Goal: Task Accomplishment & Management: Use online tool/utility

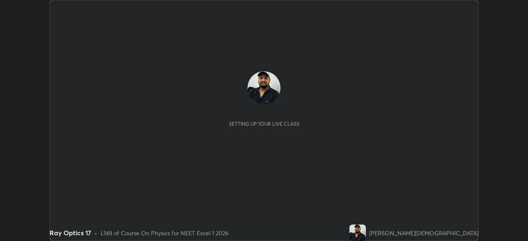
scroll to position [241, 528]
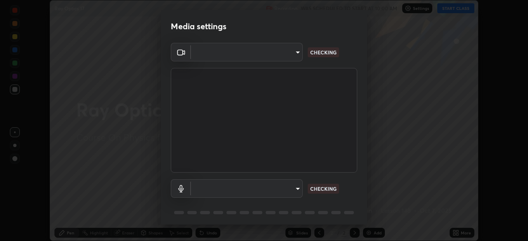
type input "7db3104c3122a209b332b64619111aa91615a24fb0de166504fa5909fce8eb30"
type input "communications"
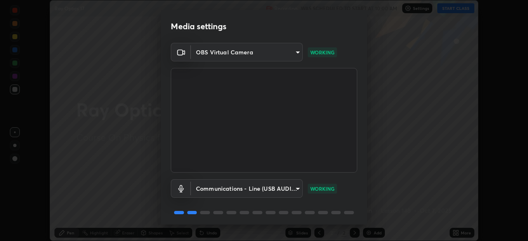
scroll to position [29, 0]
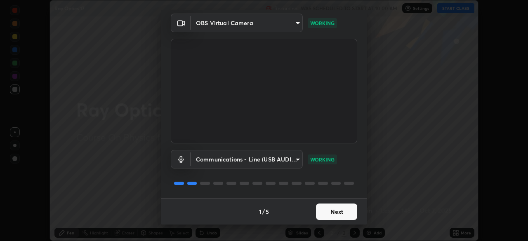
click at [340, 212] on button "Next" at bounding box center [336, 212] width 41 height 17
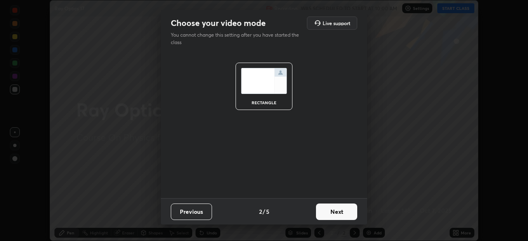
click at [338, 215] on button "Next" at bounding box center [336, 212] width 41 height 17
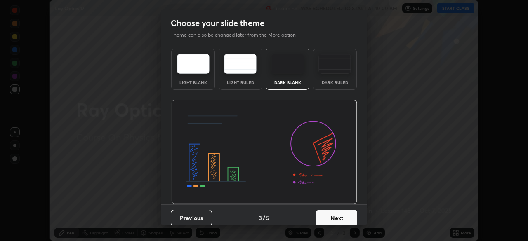
click at [333, 220] on button "Next" at bounding box center [336, 218] width 41 height 17
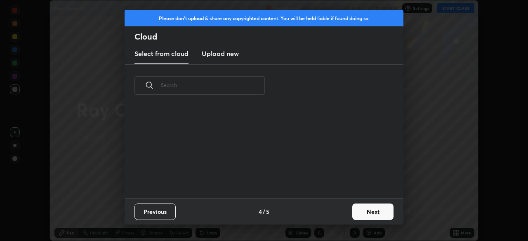
scroll to position [92, 265]
click at [368, 209] on button "Next" at bounding box center [372, 212] width 41 height 17
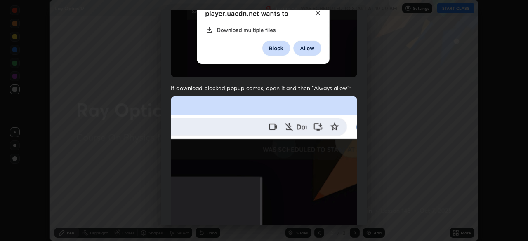
scroll to position [198, 0]
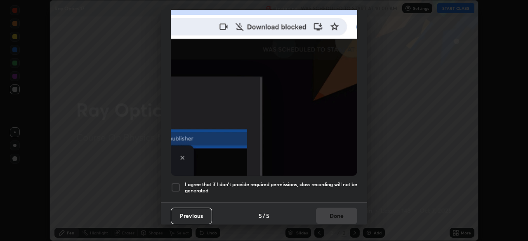
click at [231, 182] on h5 "I agree that if I don't provide required permissions, class recording will not …" at bounding box center [271, 188] width 172 height 13
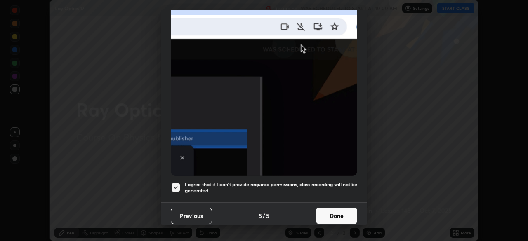
click at [331, 216] on button "Done" at bounding box center [336, 216] width 41 height 17
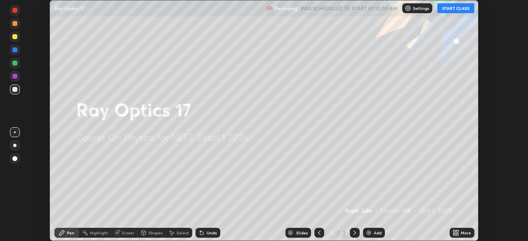
click at [456, 8] on button "START CLASS" at bounding box center [455, 8] width 37 height 10
click at [461, 234] on div "More" at bounding box center [466, 233] width 10 height 4
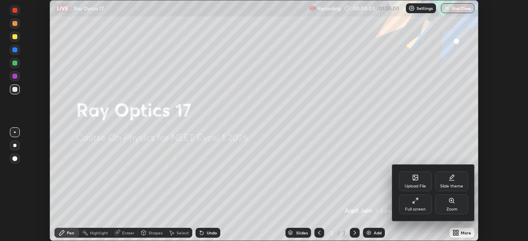
click at [454, 182] on div "Slide theme" at bounding box center [451, 182] width 33 height 20
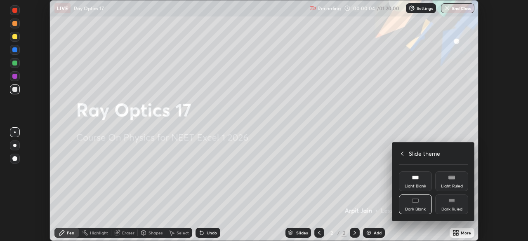
click at [455, 208] on div "Dark Ruled" at bounding box center [451, 210] width 21 height 4
click at [458, 232] on div at bounding box center [264, 120] width 528 height 241
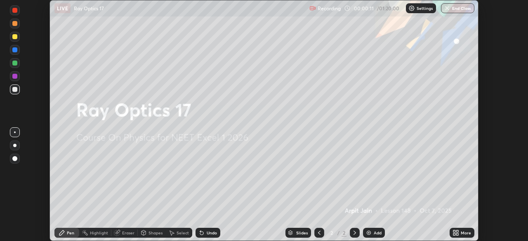
click at [370, 235] on img at bounding box center [369, 233] width 7 height 7
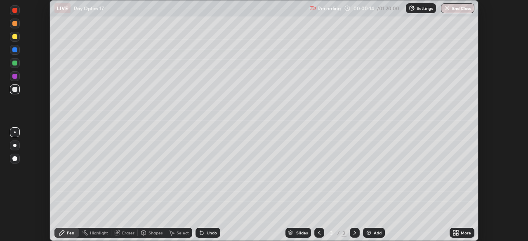
click at [14, 91] on div at bounding box center [14, 89] width 5 height 5
click at [17, 145] on div at bounding box center [15, 146] width 10 height 10
click at [13, 38] on div at bounding box center [14, 36] width 5 height 5
click at [15, 23] on div at bounding box center [14, 23] width 5 height 5
click at [14, 67] on div at bounding box center [15, 63] width 10 height 10
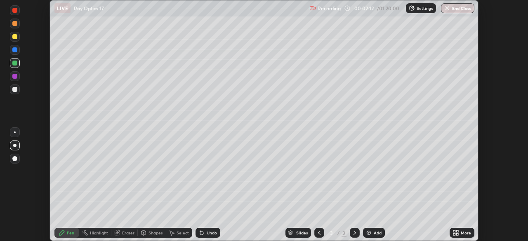
click at [16, 90] on div at bounding box center [14, 89] width 5 height 5
click at [374, 233] on div "Add" at bounding box center [378, 233] width 8 height 4
click at [16, 91] on div at bounding box center [14, 89] width 5 height 5
click at [15, 37] on div at bounding box center [14, 36] width 5 height 5
click at [14, 64] on div at bounding box center [14, 63] width 5 height 5
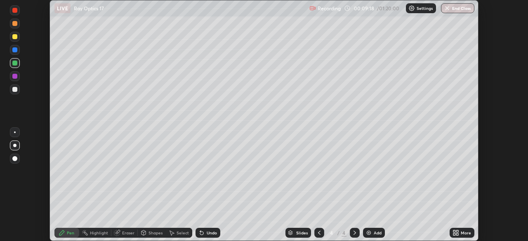
click at [14, 90] on div at bounding box center [14, 89] width 5 height 5
click at [16, 78] on div at bounding box center [14, 76] width 5 height 5
click at [16, 37] on div at bounding box center [14, 36] width 5 height 5
click at [15, 50] on div at bounding box center [14, 49] width 5 height 5
click at [13, 37] on div at bounding box center [14, 36] width 5 height 5
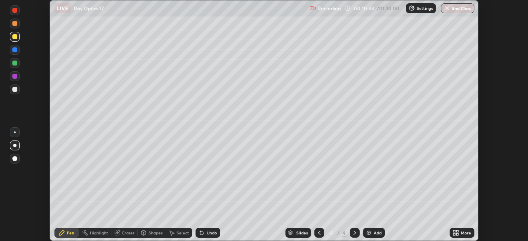
click at [94, 234] on div "Highlight" at bounding box center [99, 233] width 18 height 4
click at [67, 236] on div "Pen" at bounding box center [66, 233] width 25 height 10
click at [14, 93] on div at bounding box center [15, 90] width 10 height 10
click at [122, 234] on div "Eraser" at bounding box center [128, 233] width 12 height 4
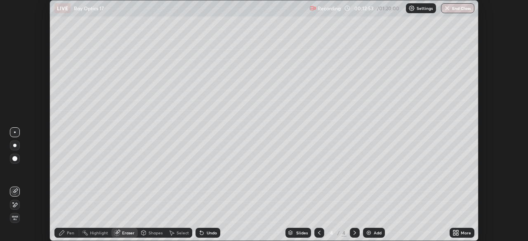
click at [91, 233] on div "Highlight" at bounding box center [99, 233] width 18 height 4
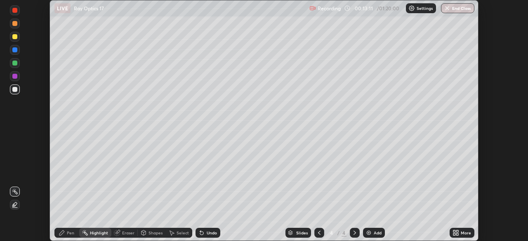
click at [63, 236] on div "Pen" at bounding box center [66, 233] width 25 height 10
click at [371, 236] on div "Add" at bounding box center [374, 233] width 22 height 10
click at [98, 231] on div "Highlight" at bounding box center [99, 233] width 18 height 4
click at [14, 76] on div at bounding box center [14, 76] width 5 height 5
click at [371, 235] on div "Add" at bounding box center [374, 233] width 22 height 10
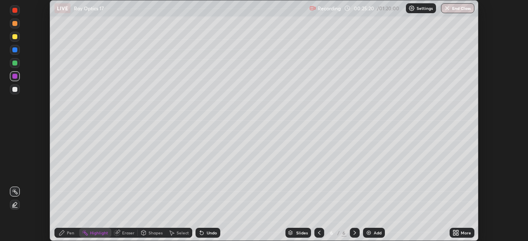
click at [15, 36] on div at bounding box center [14, 36] width 5 height 5
click at [64, 235] on icon at bounding box center [62, 233] width 7 height 7
click at [375, 236] on div "Add" at bounding box center [374, 233] width 22 height 10
click at [14, 64] on div at bounding box center [14, 63] width 5 height 5
click at [16, 53] on div at bounding box center [15, 50] width 10 height 10
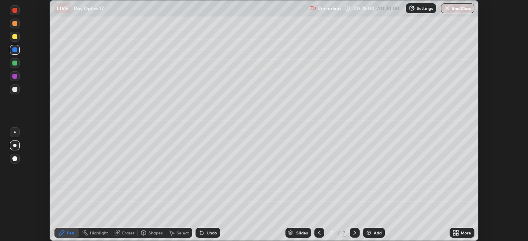
click at [15, 38] on div at bounding box center [14, 36] width 5 height 5
click at [15, 90] on div at bounding box center [14, 89] width 5 height 5
click at [16, 89] on div at bounding box center [14, 89] width 5 height 5
click at [15, 38] on div at bounding box center [14, 36] width 5 height 5
click at [16, 91] on div at bounding box center [14, 89] width 5 height 5
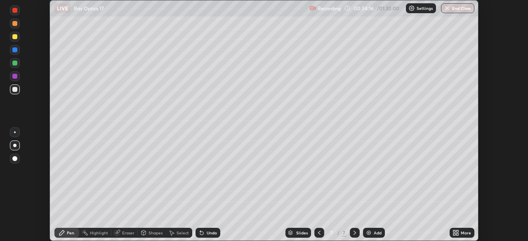
click at [17, 160] on div at bounding box center [14, 158] width 5 height 5
click at [371, 233] on img at bounding box center [369, 233] width 7 height 7
click at [17, 92] on div at bounding box center [15, 90] width 10 height 10
click at [13, 142] on div at bounding box center [15, 146] width 10 height 10
click at [15, 53] on div at bounding box center [15, 50] width 10 height 10
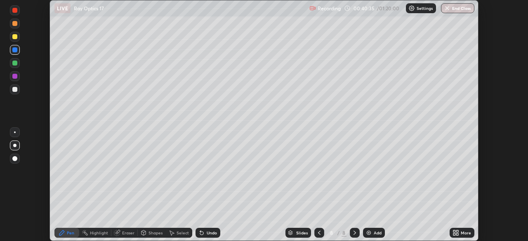
click at [210, 234] on div "Undo" at bounding box center [212, 233] width 10 height 4
click at [210, 237] on div "Undo" at bounding box center [208, 233] width 25 height 10
click at [207, 234] on div "Undo" at bounding box center [212, 233] width 10 height 4
click at [206, 12] on div "LIVE Ray Optics 17" at bounding box center [180, 8] width 252 height 17
click at [203, 13] on div "LIVE Ray Optics 17" at bounding box center [180, 8] width 252 height 17
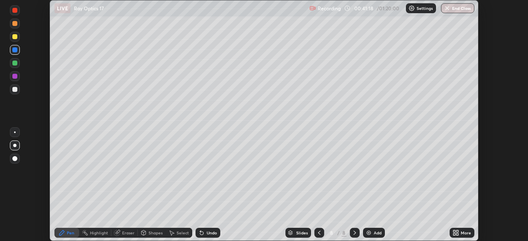
click at [202, 14] on div "LIVE Ray Optics 17" at bounding box center [180, 8] width 252 height 17
click at [201, 16] on div "LIVE Ray Optics 17" at bounding box center [180, 8] width 252 height 17
click at [15, 92] on div at bounding box center [15, 90] width 10 height 10
click at [372, 232] on div "Add" at bounding box center [374, 233] width 22 height 10
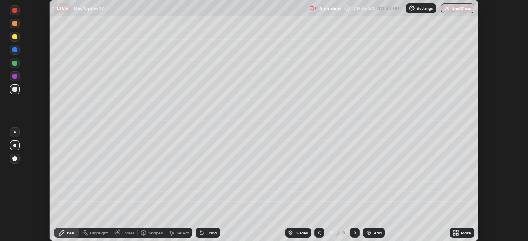
click at [14, 61] on div at bounding box center [14, 63] width 5 height 5
click at [15, 51] on div at bounding box center [14, 49] width 5 height 5
click at [125, 234] on div "Eraser" at bounding box center [128, 233] width 12 height 4
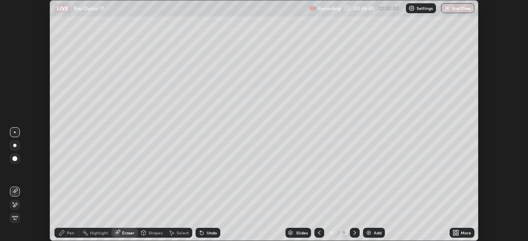
click at [61, 235] on icon at bounding box center [61, 233] width 5 height 5
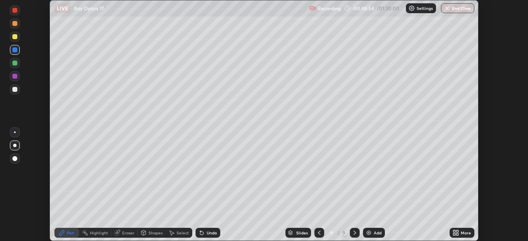
click at [14, 90] on div at bounding box center [14, 89] width 5 height 5
click at [372, 234] on div "Add" at bounding box center [374, 233] width 22 height 10
click at [16, 37] on div at bounding box center [14, 36] width 5 height 5
click at [16, 50] on div at bounding box center [14, 49] width 5 height 5
click at [14, 88] on div at bounding box center [14, 89] width 5 height 5
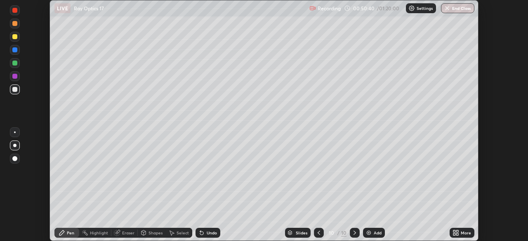
click at [15, 50] on div at bounding box center [14, 49] width 5 height 5
click at [91, 235] on div "Highlight" at bounding box center [99, 233] width 18 height 4
click at [63, 235] on icon at bounding box center [62, 233] width 7 height 7
click at [121, 232] on div "Eraser" at bounding box center [124, 233] width 26 height 10
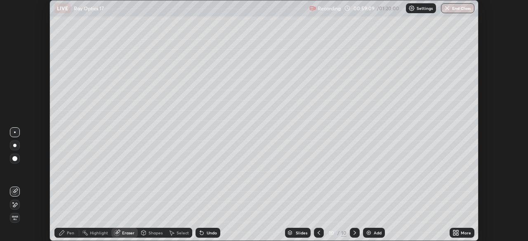
click at [65, 237] on div "Pen" at bounding box center [66, 233] width 25 height 10
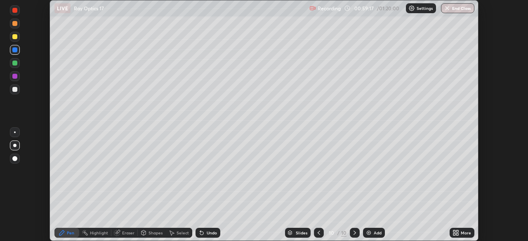
click at [116, 236] on icon at bounding box center [117, 233] width 7 height 7
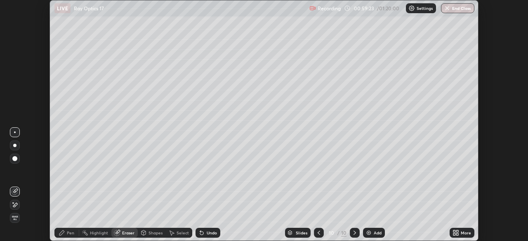
click at [65, 235] on icon at bounding box center [62, 233] width 7 height 7
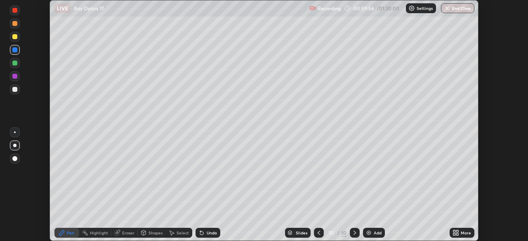
click at [371, 232] on img at bounding box center [369, 233] width 7 height 7
click at [319, 234] on icon at bounding box center [319, 233] width 7 height 7
click at [354, 232] on icon at bounding box center [355, 233] width 2 height 4
click at [122, 234] on div "Eraser" at bounding box center [128, 233] width 12 height 4
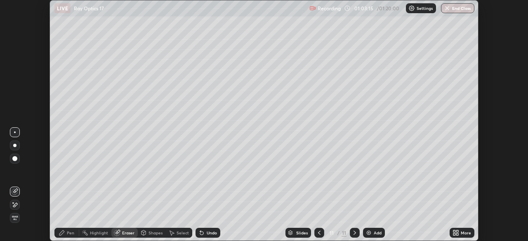
click at [16, 216] on span "Erase all" at bounding box center [14, 218] width 9 height 5
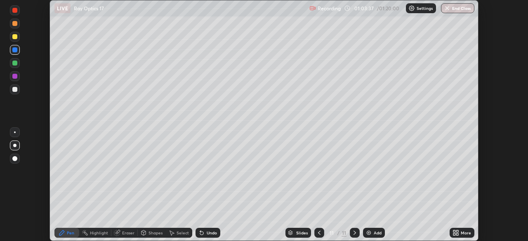
click at [14, 52] on div at bounding box center [14, 49] width 5 height 5
click at [17, 37] on div at bounding box center [14, 36] width 5 height 5
click at [14, 90] on div at bounding box center [14, 89] width 5 height 5
click at [454, 8] on button "End Class" at bounding box center [457, 8] width 33 height 10
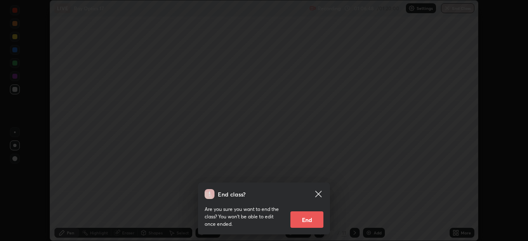
click at [305, 219] on button "End" at bounding box center [306, 220] width 33 height 17
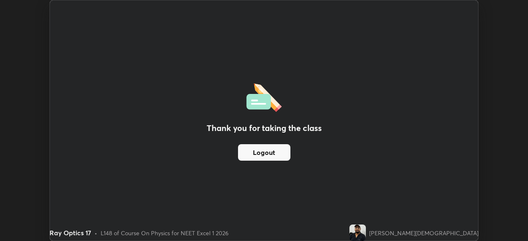
click at [282, 154] on button "Logout" at bounding box center [264, 152] width 52 height 17
